Goal: Task Accomplishment & Management: Complete application form

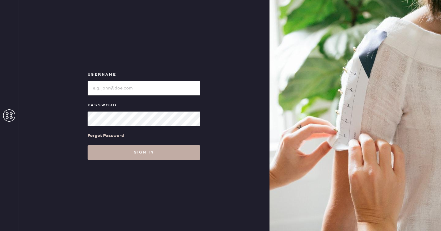
type input "reformationseattle"
click at [148, 157] on button "Sign in" at bounding box center [144, 152] width 113 height 15
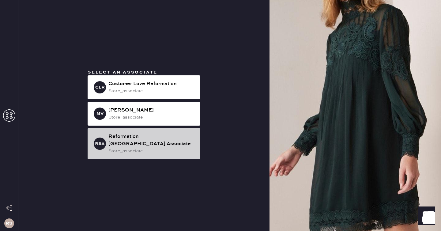
click at [162, 148] on div "store_associate" at bounding box center [151, 151] width 87 height 7
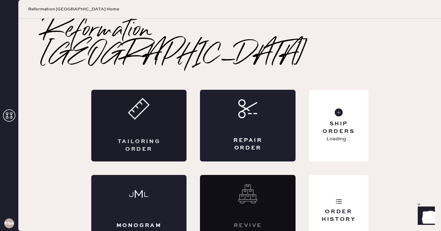
click at [157, 99] on div "Tailoring Order" at bounding box center [139, 126] width 96 height 72
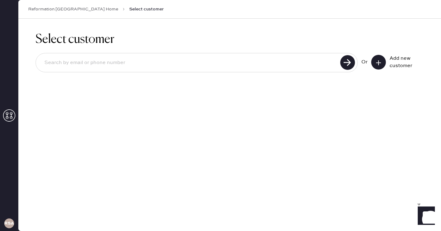
click at [318, 65] on input at bounding box center [189, 63] width 299 height 14
paste input "[EMAIL_ADDRESS][DOMAIN_NAME]"
type input "[EMAIL_ADDRESS][DOMAIN_NAME]"
click at [344, 59] on use at bounding box center [347, 62] width 15 height 15
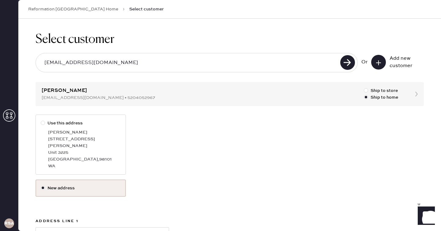
click at [92, 134] on div "[PERSON_NAME]" at bounding box center [84, 132] width 73 height 7
click at [41, 120] on input "Use this address" at bounding box center [41, 120] width 0 height 0
radio input "true"
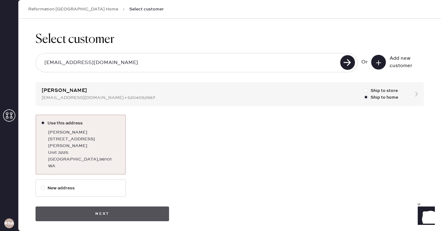
click at [134, 207] on button "Next" at bounding box center [103, 214] width 134 height 15
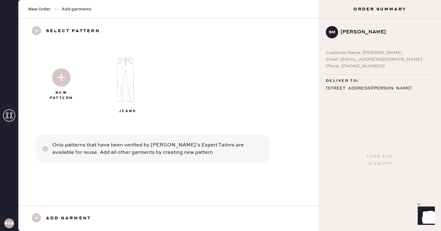
click at [61, 76] on img at bounding box center [61, 77] width 18 height 18
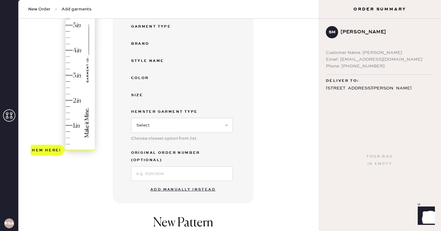
scroll to position [117, 0]
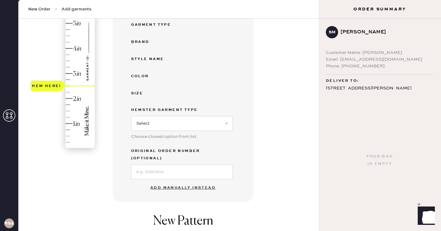
drag, startPoint x: 50, startPoint y: 149, endPoint x: 57, endPoint y: 85, distance: 64.1
click at [57, 85] on div "Hem here!" at bounding box center [46, 85] width 29 height 7
click at [178, 182] on button "Add manually instead" at bounding box center [183, 188] width 73 height 12
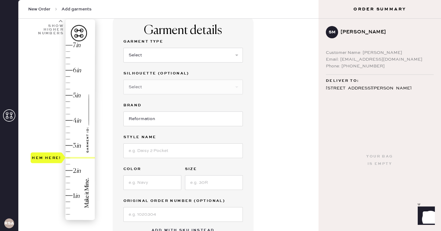
scroll to position [32, 0]
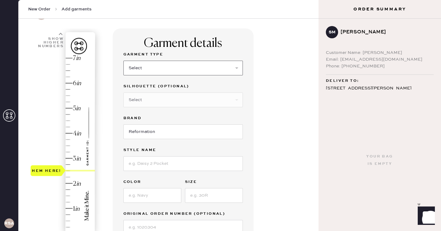
click at [156, 72] on select "Select Basic Skirt Jeans Leggings Pants Shorts Basic Sleeved Dress Basic Sleeve…" at bounding box center [183, 68] width 120 height 15
select select "2"
click at [123, 61] on select "Select Basic Skirt Jeans Leggings Pants Shorts Basic Sleeved Dress Basic Sleeve…" at bounding box center [183, 68] width 120 height 15
click at [145, 164] on input at bounding box center [183, 163] width 120 height 15
type input "[PERSON_NAME] High Rise Slouchy Wide Leg Jeans"
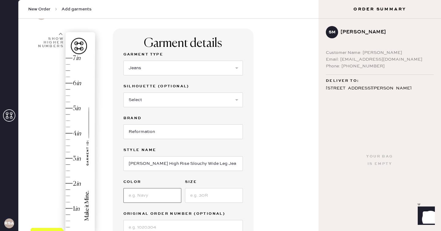
click at [149, 194] on input at bounding box center [152, 195] width 58 height 15
type input "[PERSON_NAME]"
click at [207, 196] on input at bounding box center [214, 195] width 58 height 15
type input "31"
click at [269, 175] on div "Garment details Garment Type Select Basic Skirt Jeans Leggings Pants Shorts Bas…" at bounding box center [213, 202] width 201 height 348
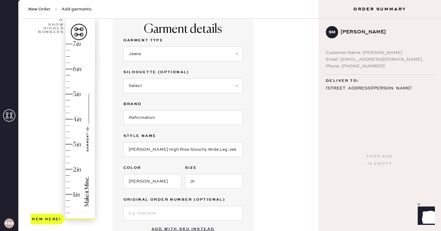
scroll to position [50, 0]
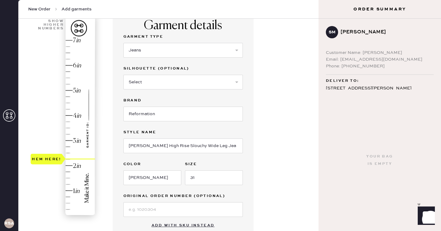
type input "2.5"
drag, startPoint x: 54, startPoint y: 213, endPoint x: 66, endPoint y: 154, distance: 60.4
click at [66, 154] on div "Hem here!" at bounding box center [63, 128] width 65 height 181
click at [110, 152] on div "1 in 2 in 3 in 4 in 5 in 6 in 7 in Show higher numbers Show lower numbers Hem h…" at bounding box center [168, 185] width 290 height 348
click at [304, 131] on div "Garment details Garment Type Select Basic Skirt Jeans Leggings Pants Shorts Bas…" at bounding box center [213, 185] width 201 height 348
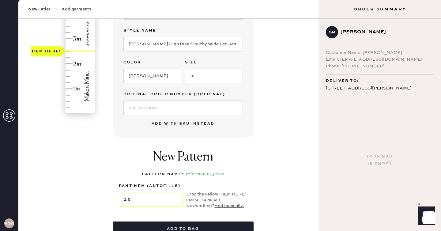
scroll to position [161, 0]
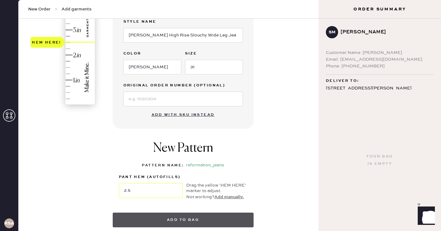
click at [188, 218] on button "Add to bag" at bounding box center [183, 220] width 141 height 15
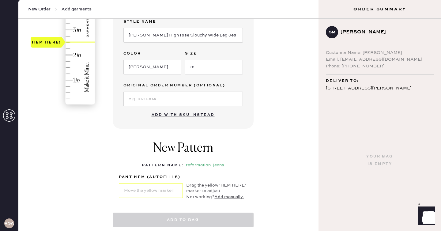
select select "2"
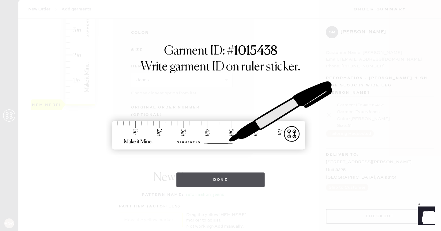
click at [207, 180] on button "Done" at bounding box center [220, 180] width 89 height 15
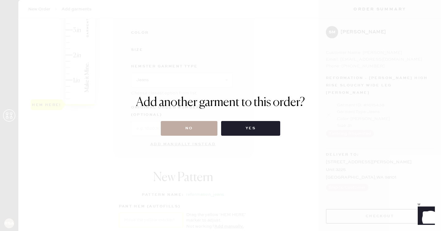
click at [192, 129] on button "No" at bounding box center [189, 128] width 57 height 15
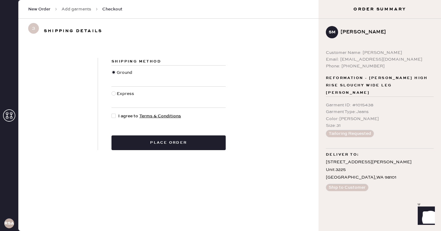
click at [124, 115] on span "I agree to Terms & Conditions" at bounding box center [149, 116] width 63 height 7
click at [112, 113] on input "I agree to Terms & Conditions" at bounding box center [112, 113] width 0 height 0
checkbox input "true"
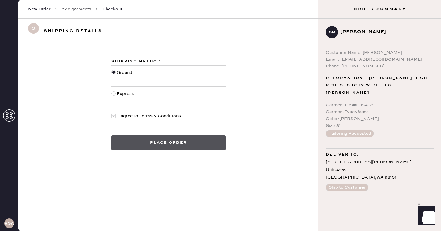
click at [159, 141] on button "Place order" at bounding box center [169, 142] width 114 height 15
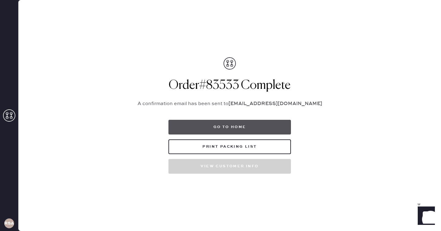
click at [205, 127] on button "Go to home" at bounding box center [230, 127] width 123 height 15
